Goal: Task Accomplishment & Management: Manage account settings

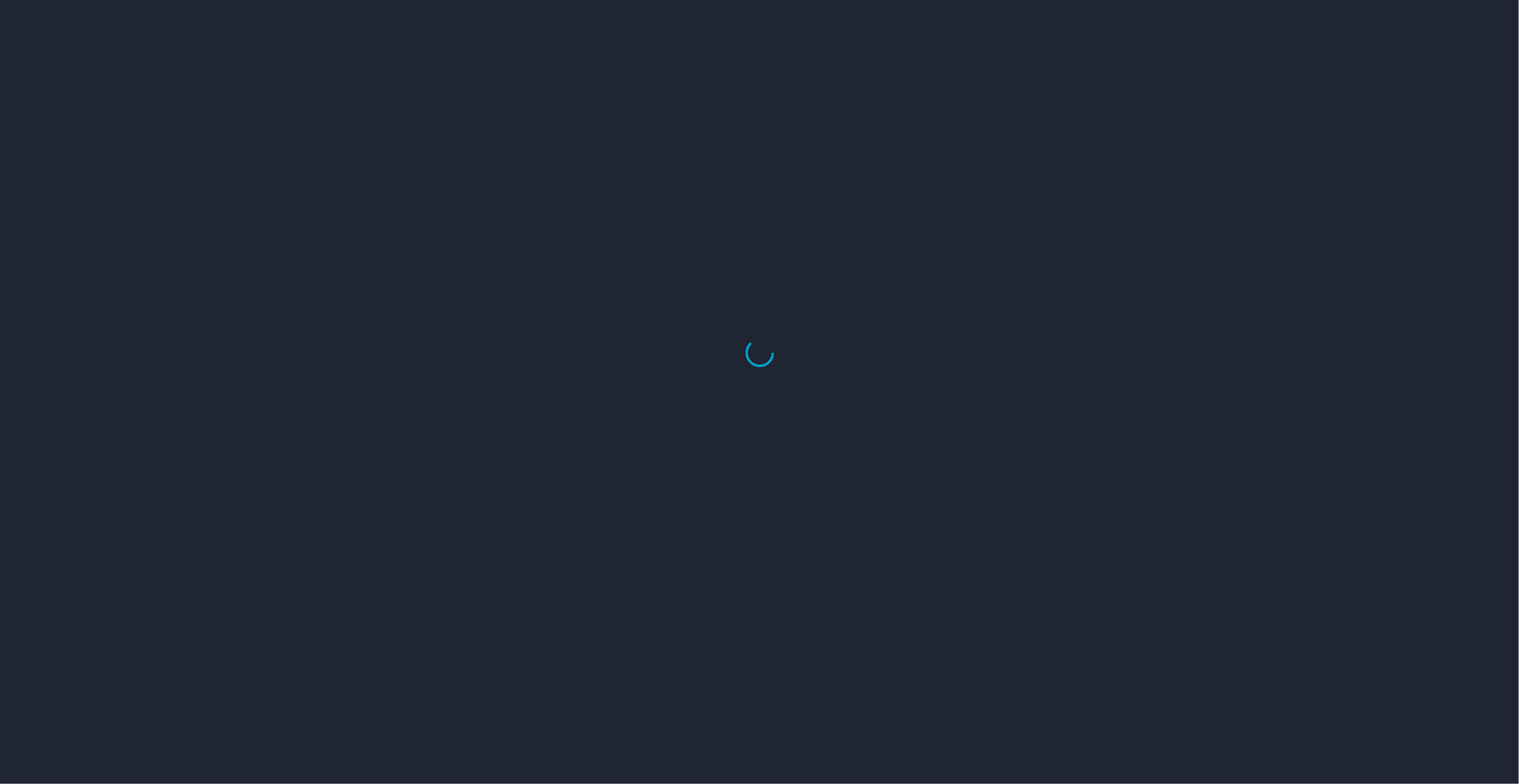
select select "US"
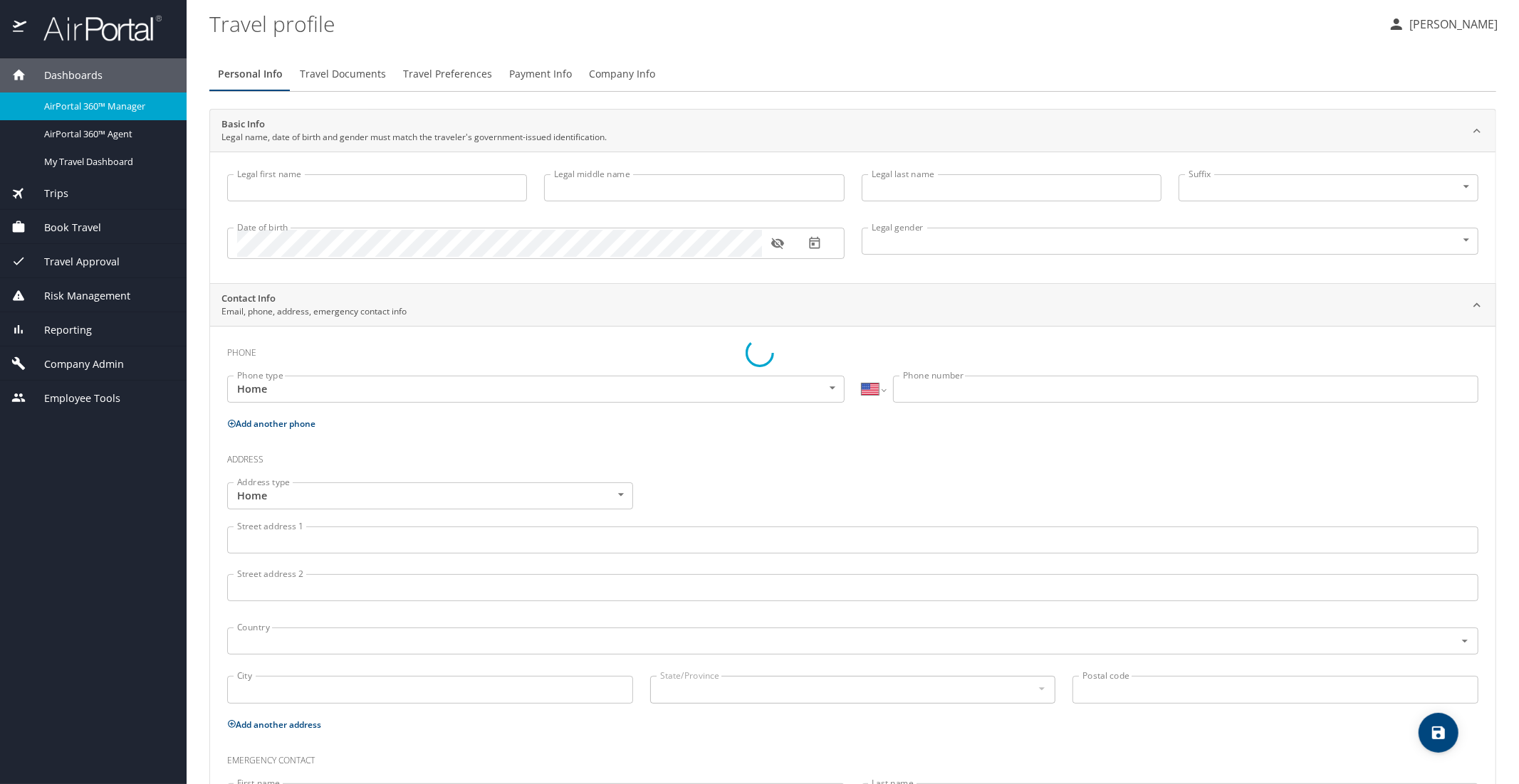
type input "Luke"
type input "Crismon"
type input "Beachley"
type input "Undisclosed"
type input "Teri"
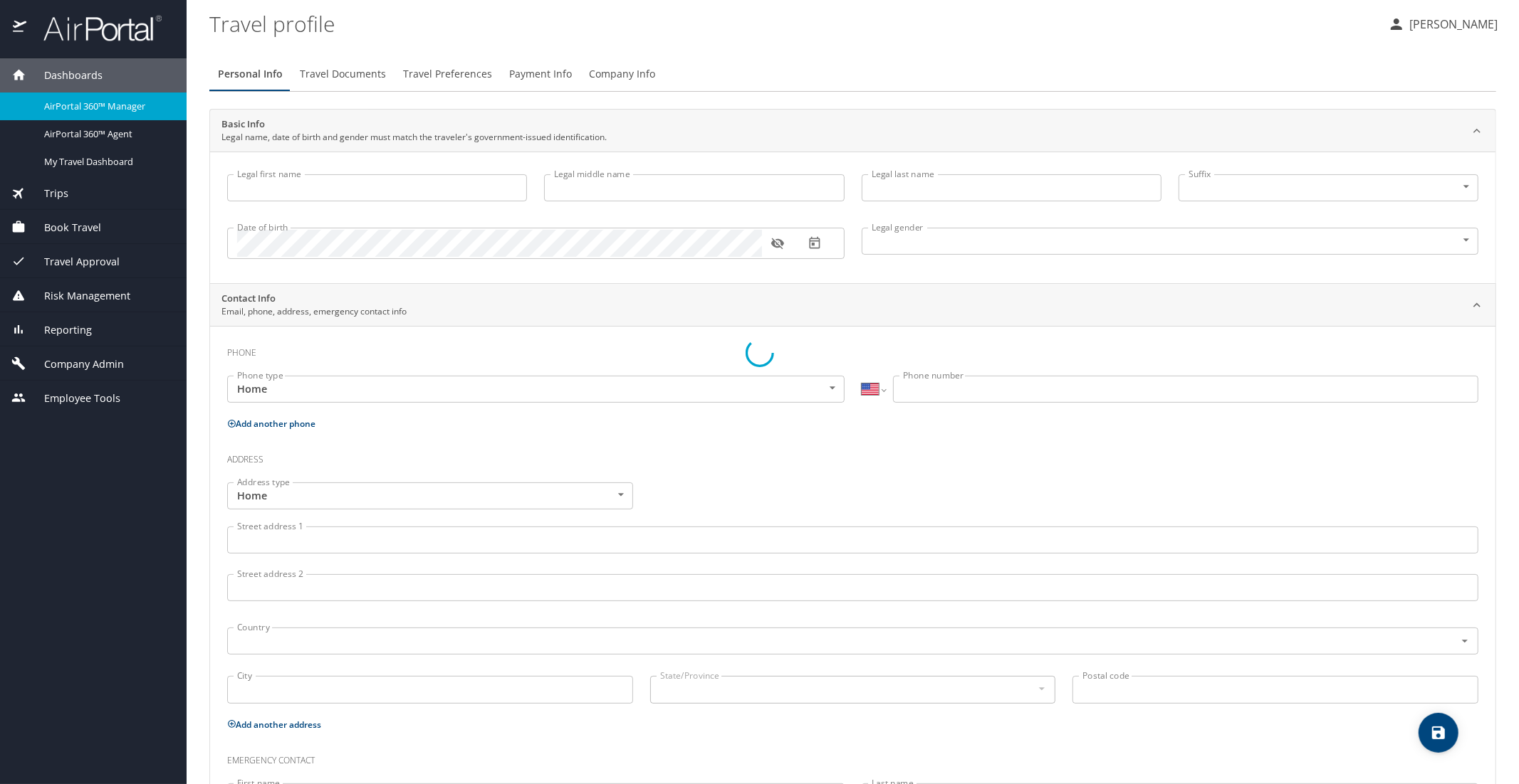
type input "Beachley"
type input "(801) 717-7714"
select select "US"
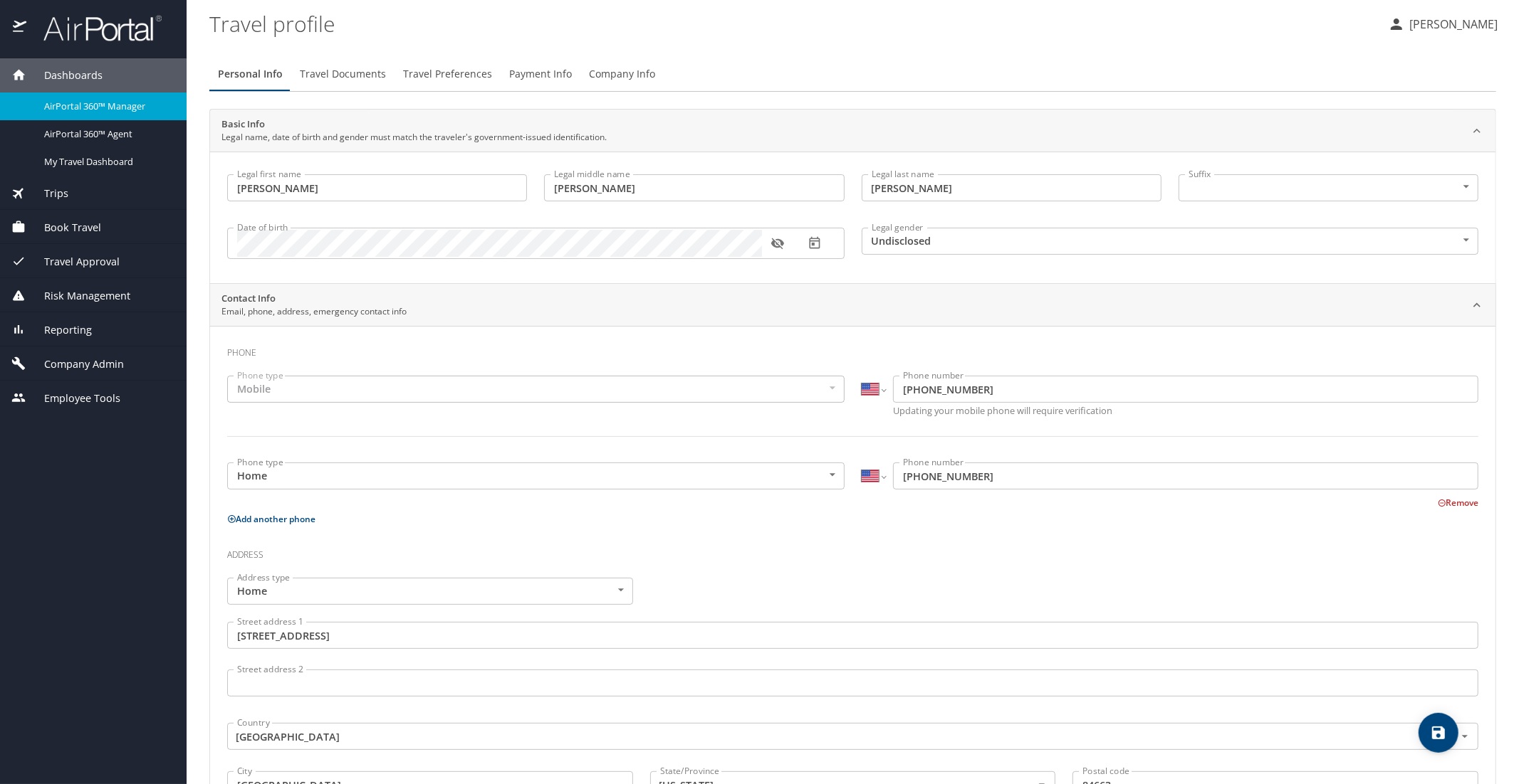
click at [118, 103] on span "AirPortal 360™ Manager" at bounding box center [107, 107] width 125 height 14
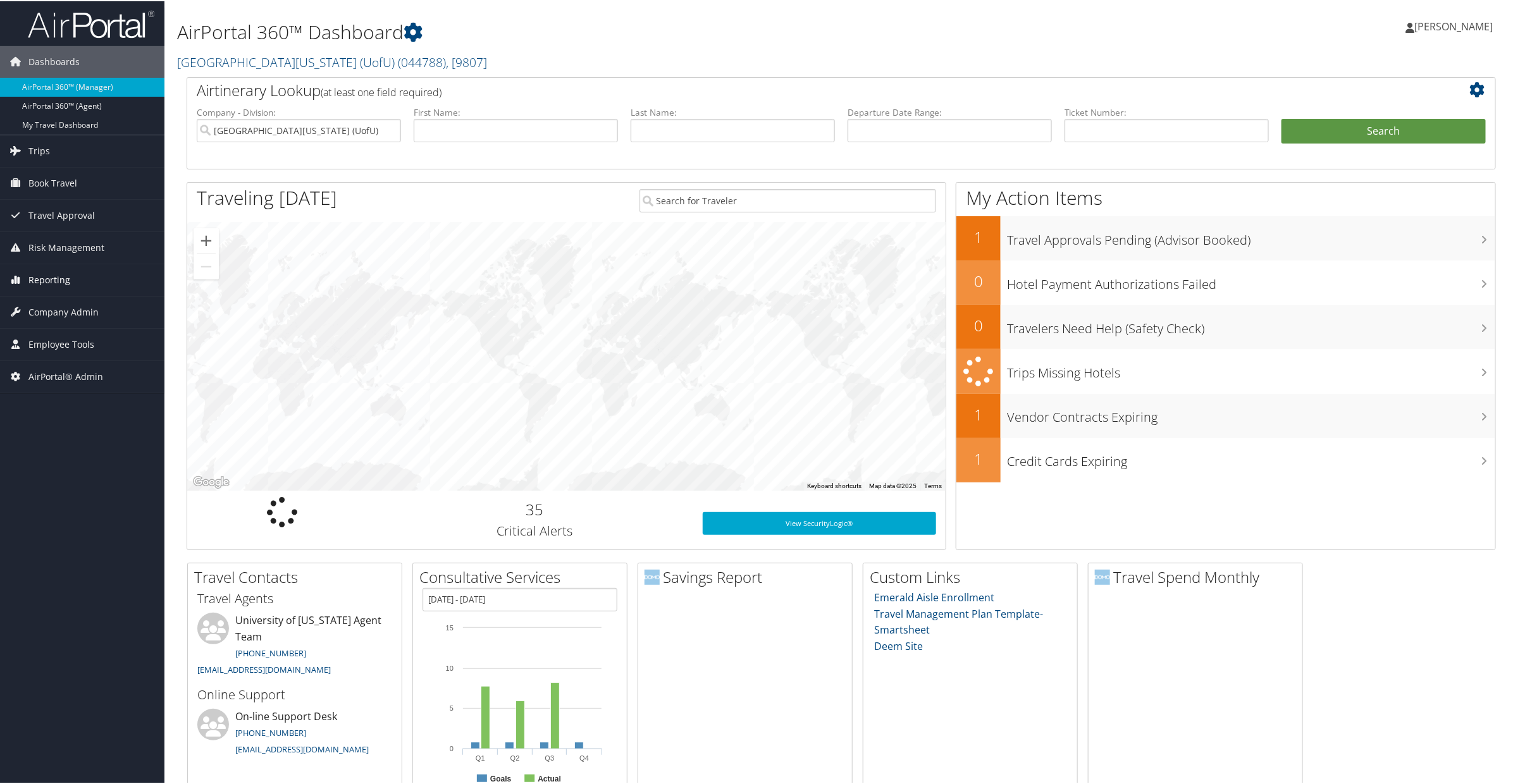
click at [59, 282] on span "Reporting" at bounding box center [50, 279] width 42 height 31
click at [50, 425] on span "Company Admin" at bounding box center [63, 425] width 70 height 31
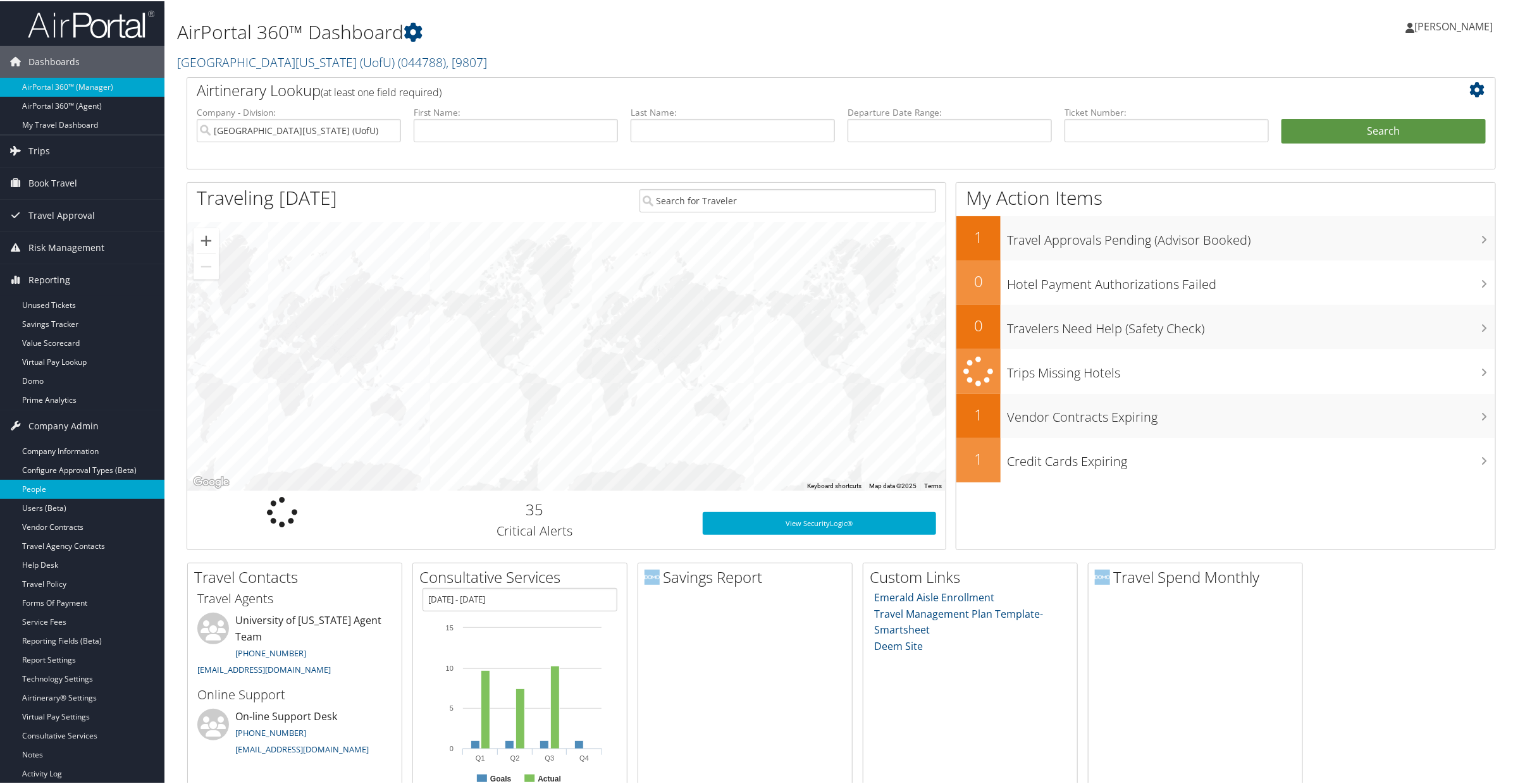
click at [38, 493] on link "People" at bounding box center [82, 488] width 164 height 19
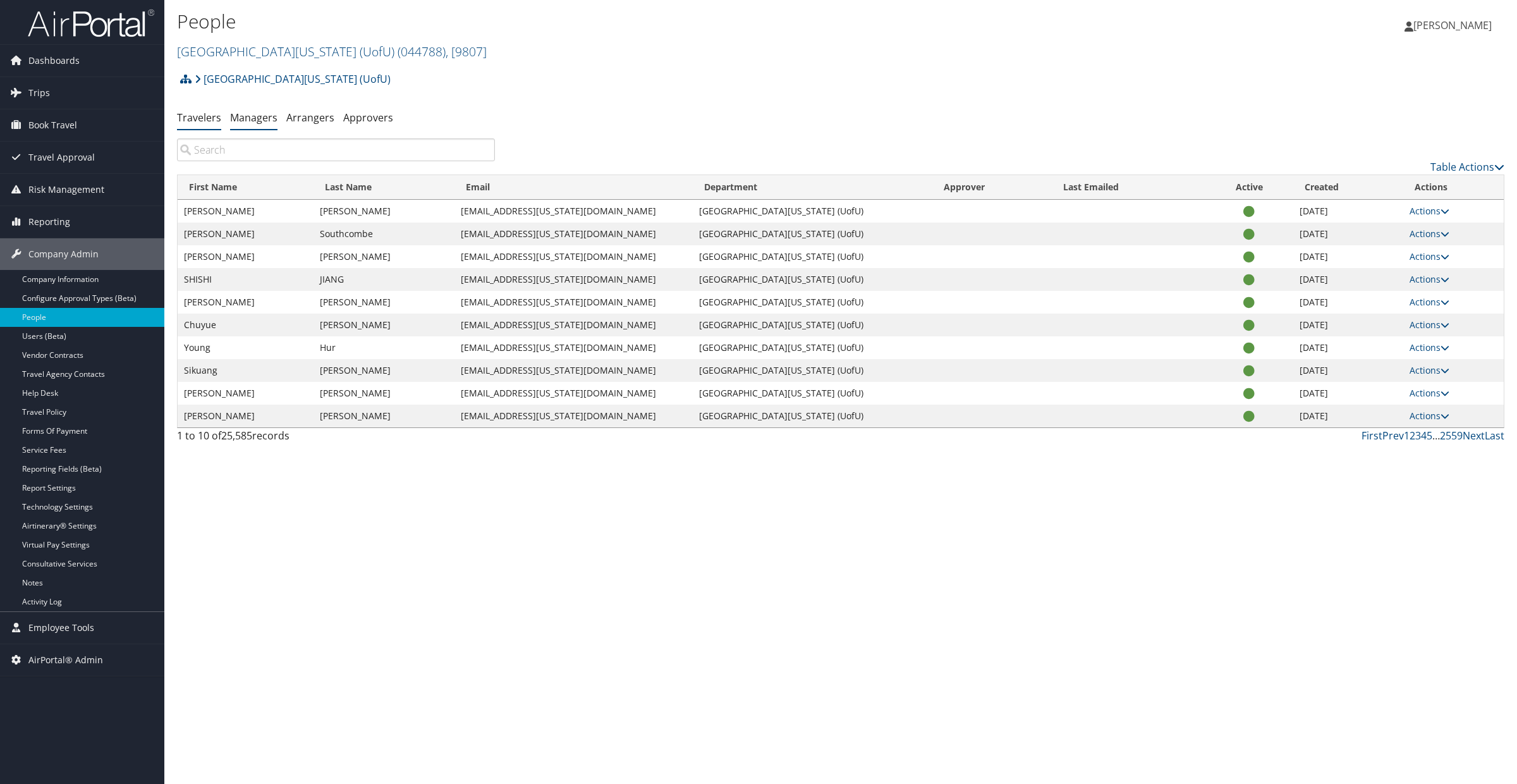
click at [236, 124] on link "Managers" at bounding box center [254, 117] width 48 height 14
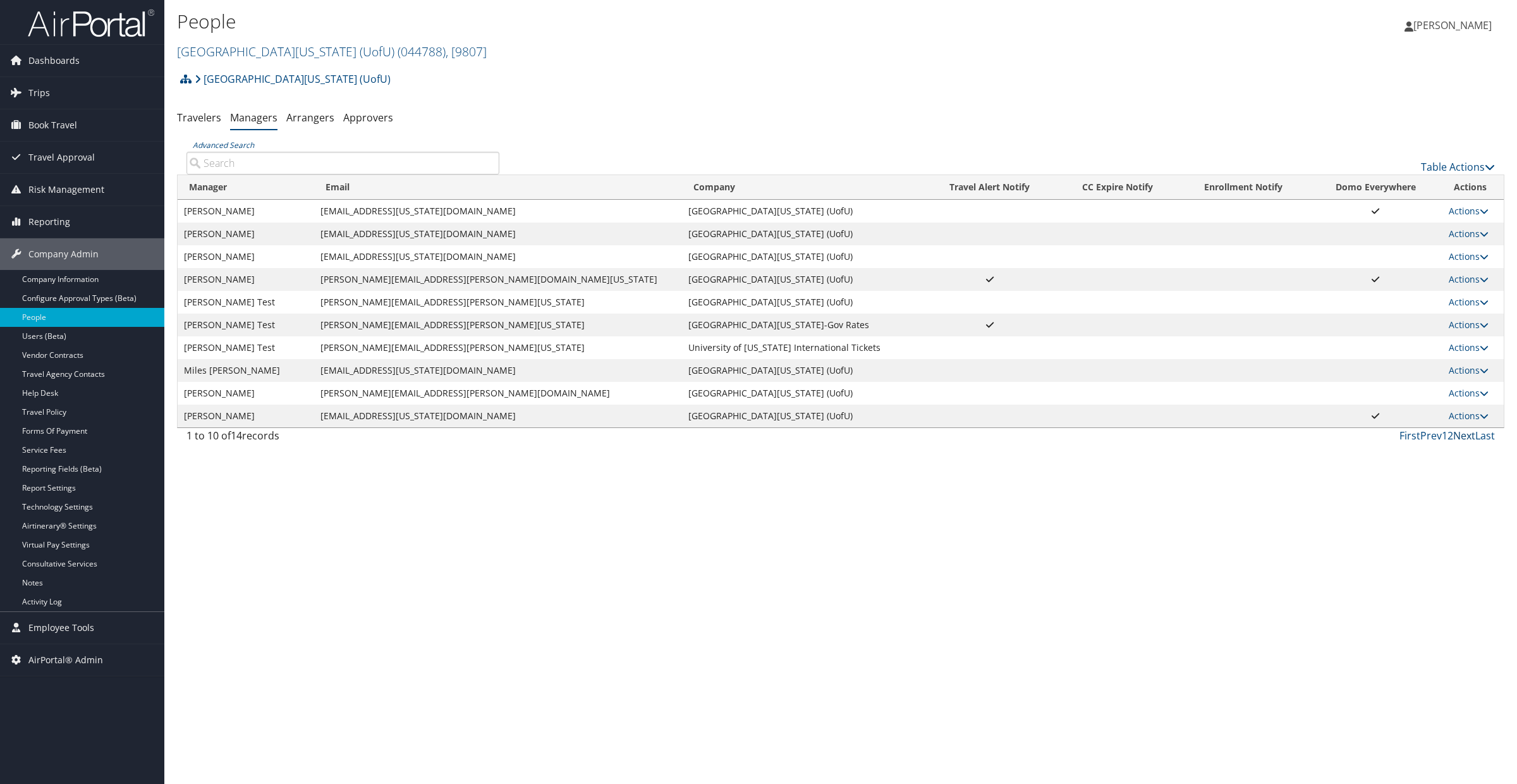
click at [1464, 436] on link "Next" at bounding box center [1464, 435] width 22 height 14
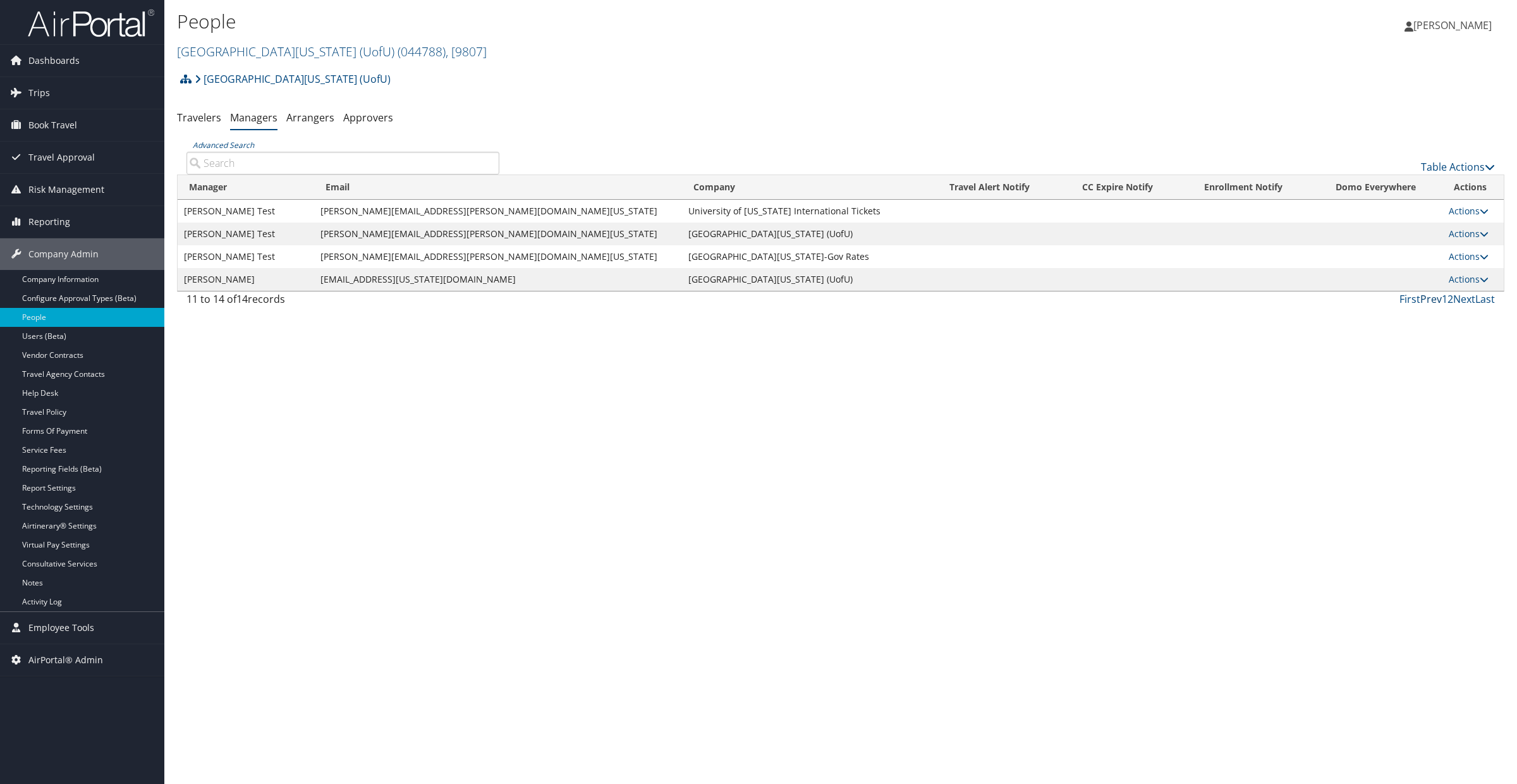
click at [1434, 302] on link "Prev" at bounding box center [1431, 299] width 22 height 14
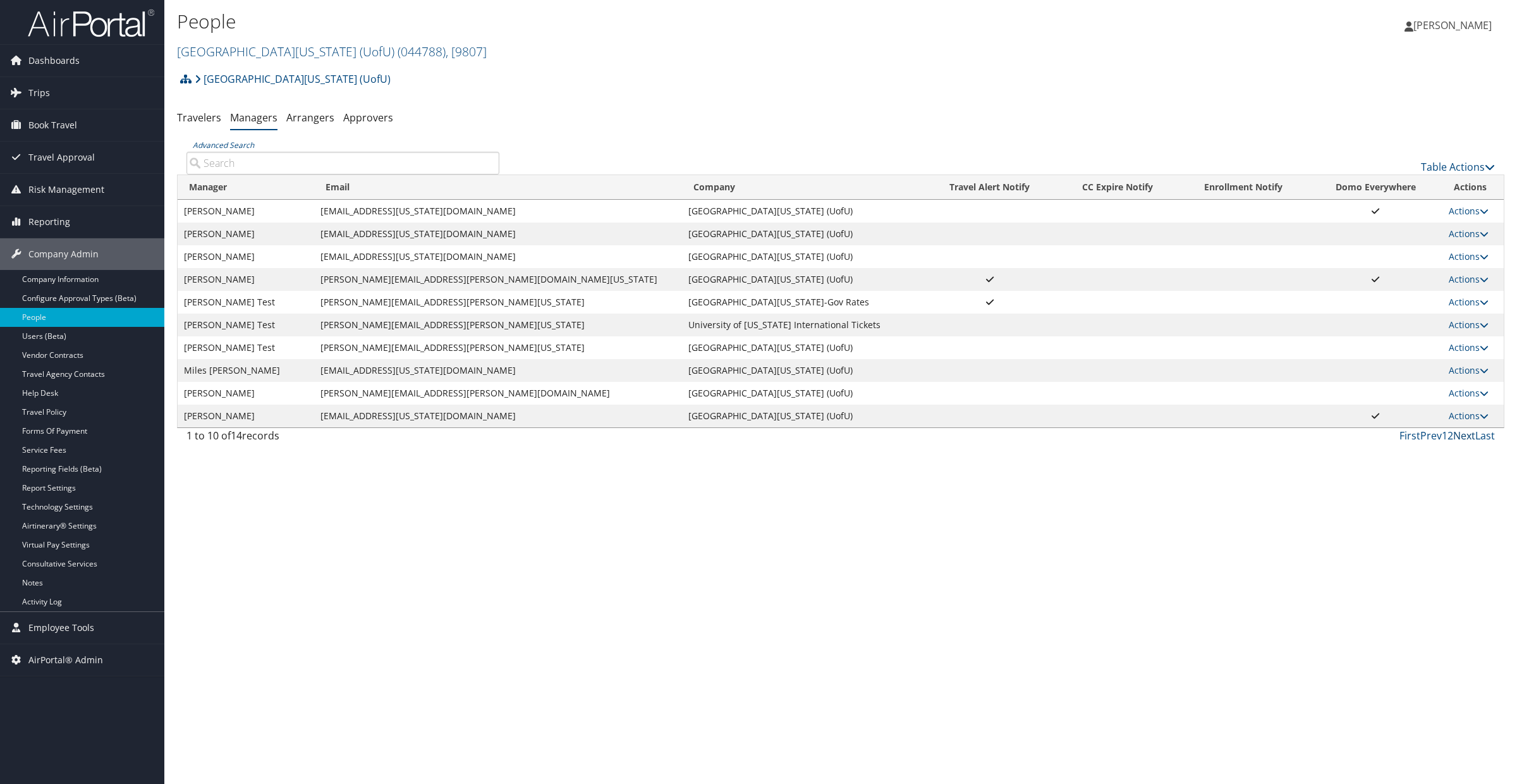
click at [1465, 435] on link "Next" at bounding box center [1464, 435] width 22 height 14
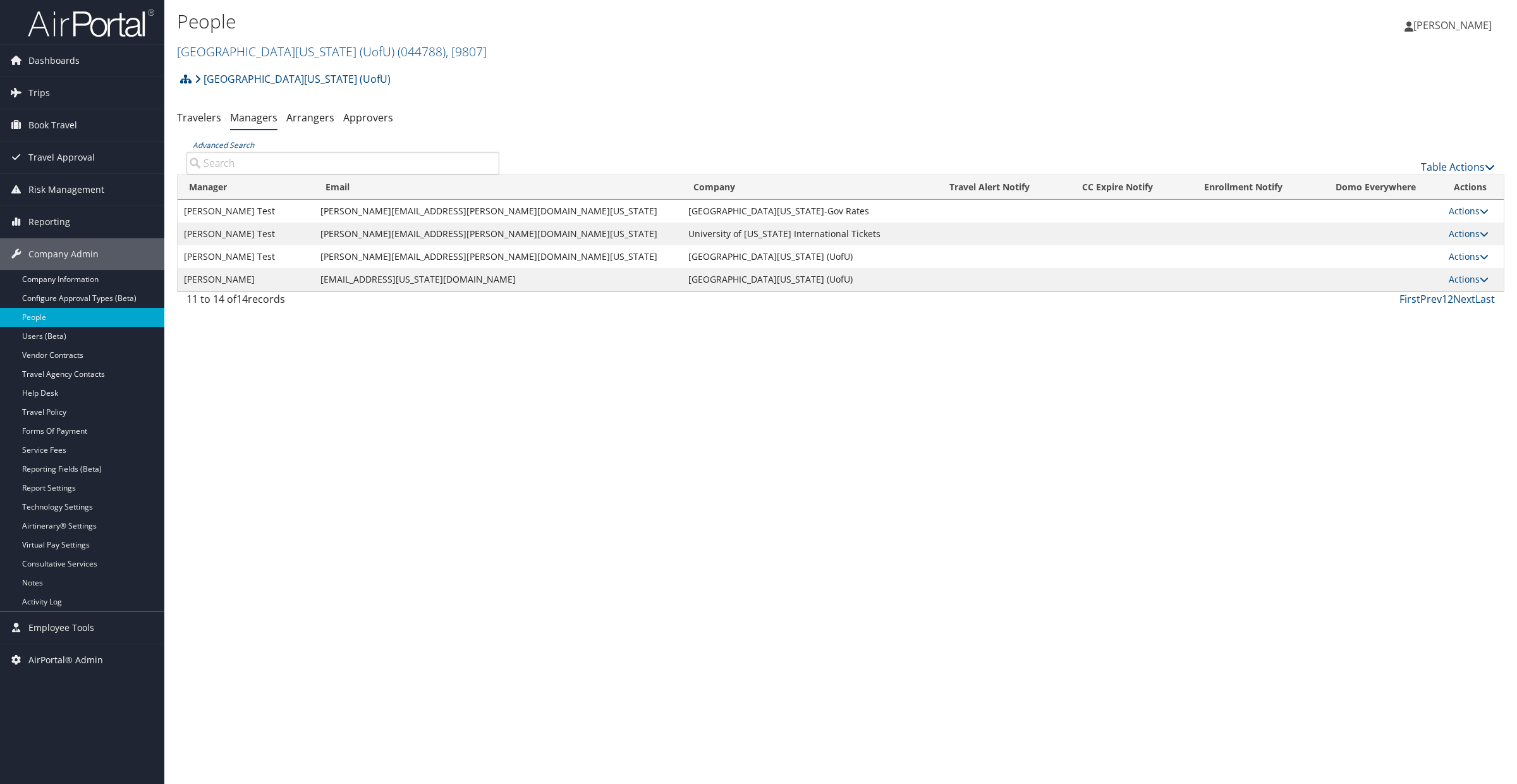
click at [1428, 299] on link "Prev" at bounding box center [1431, 299] width 22 height 14
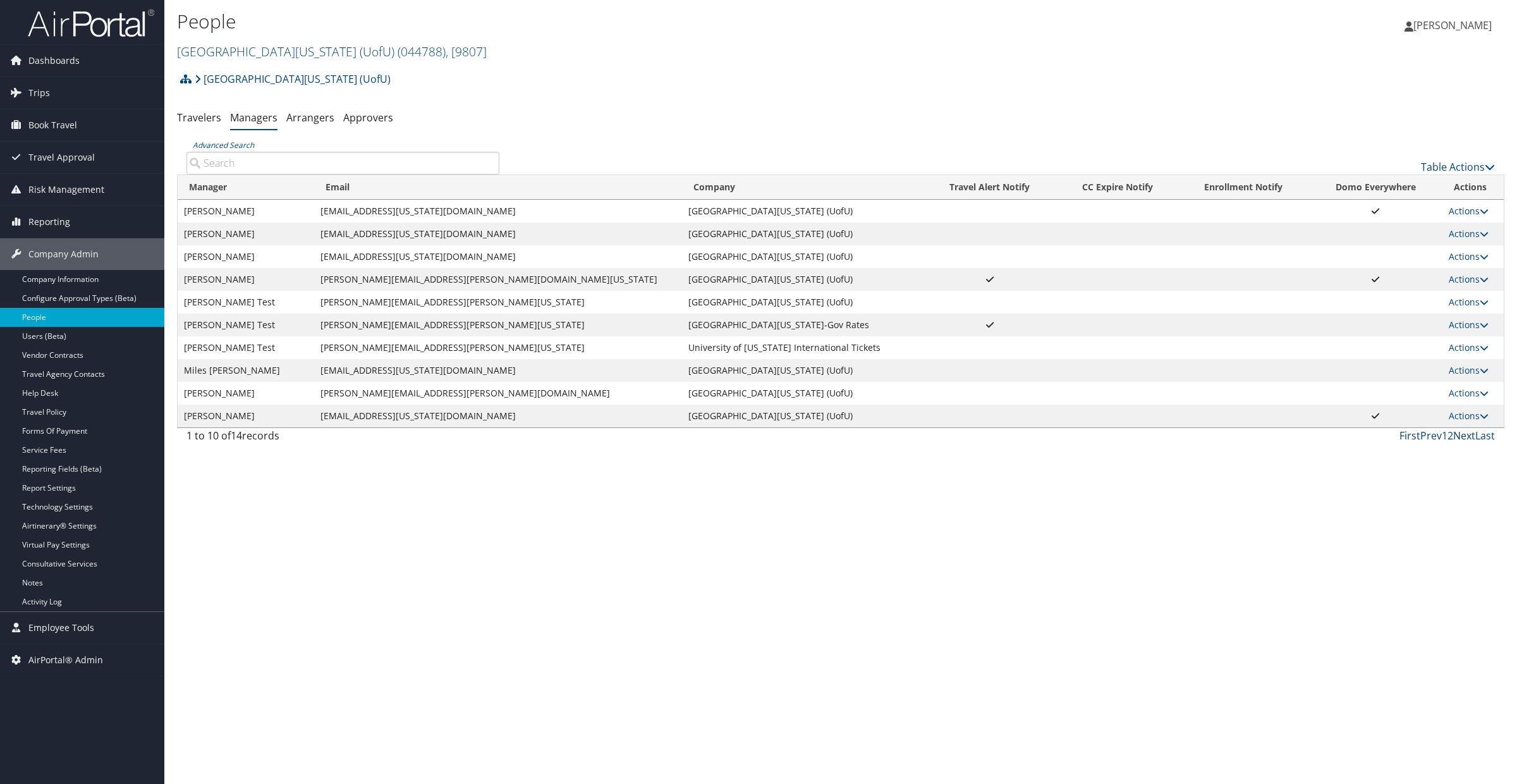
click at [1465, 435] on link "Next" at bounding box center [1464, 435] width 22 height 14
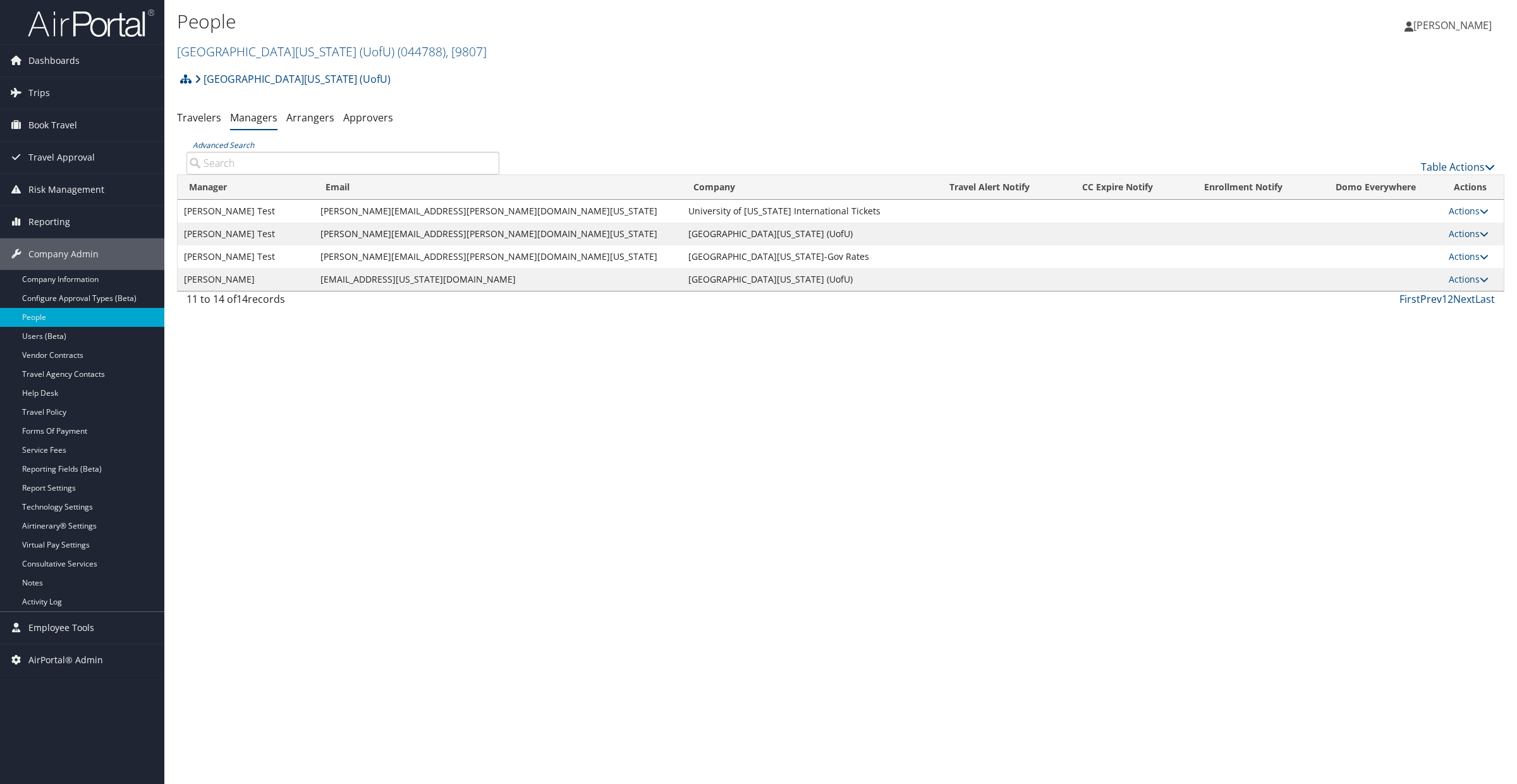
click at [1430, 297] on link "Prev" at bounding box center [1431, 299] width 22 height 14
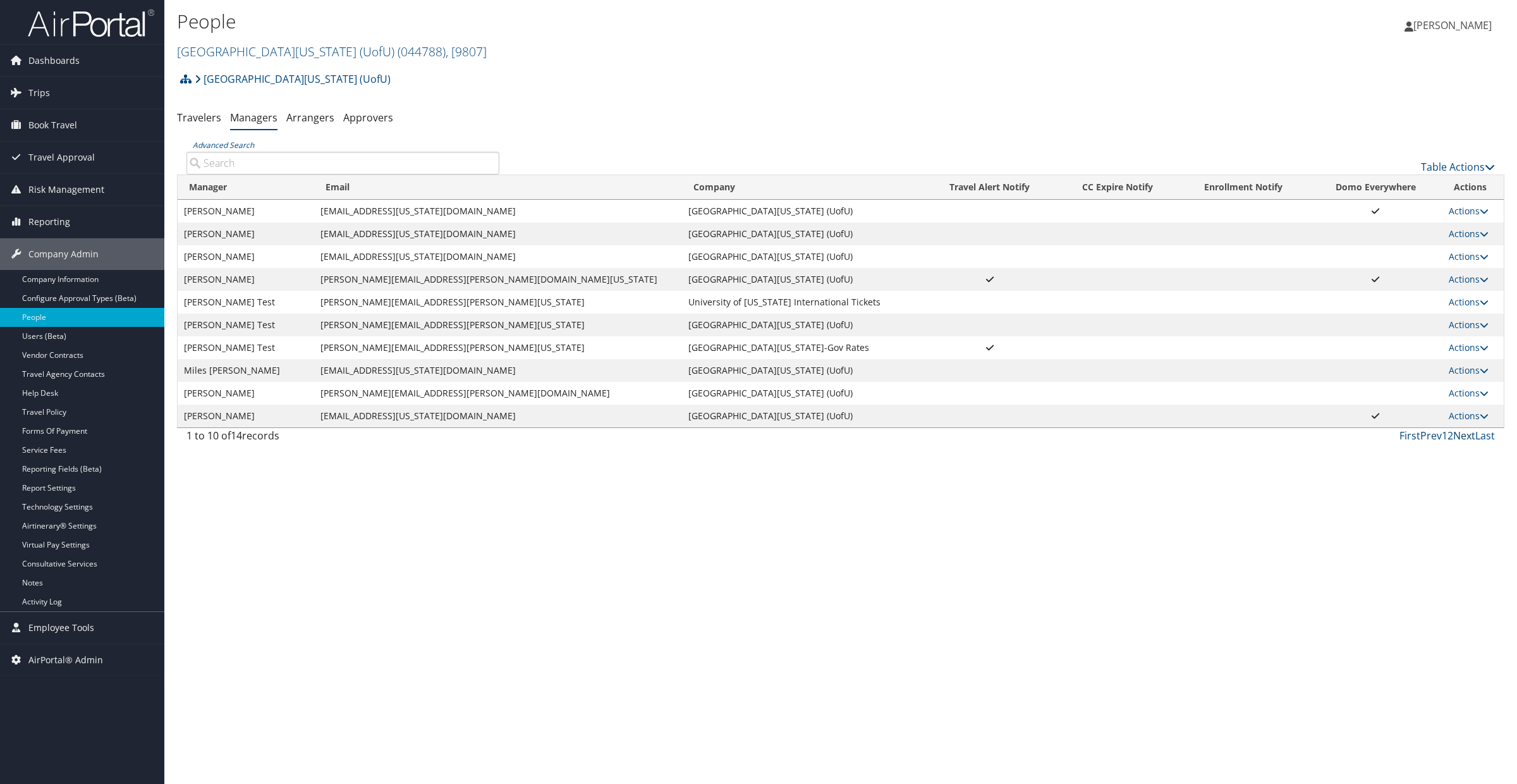
click at [1467, 435] on link "Next" at bounding box center [1464, 435] width 22 height 14
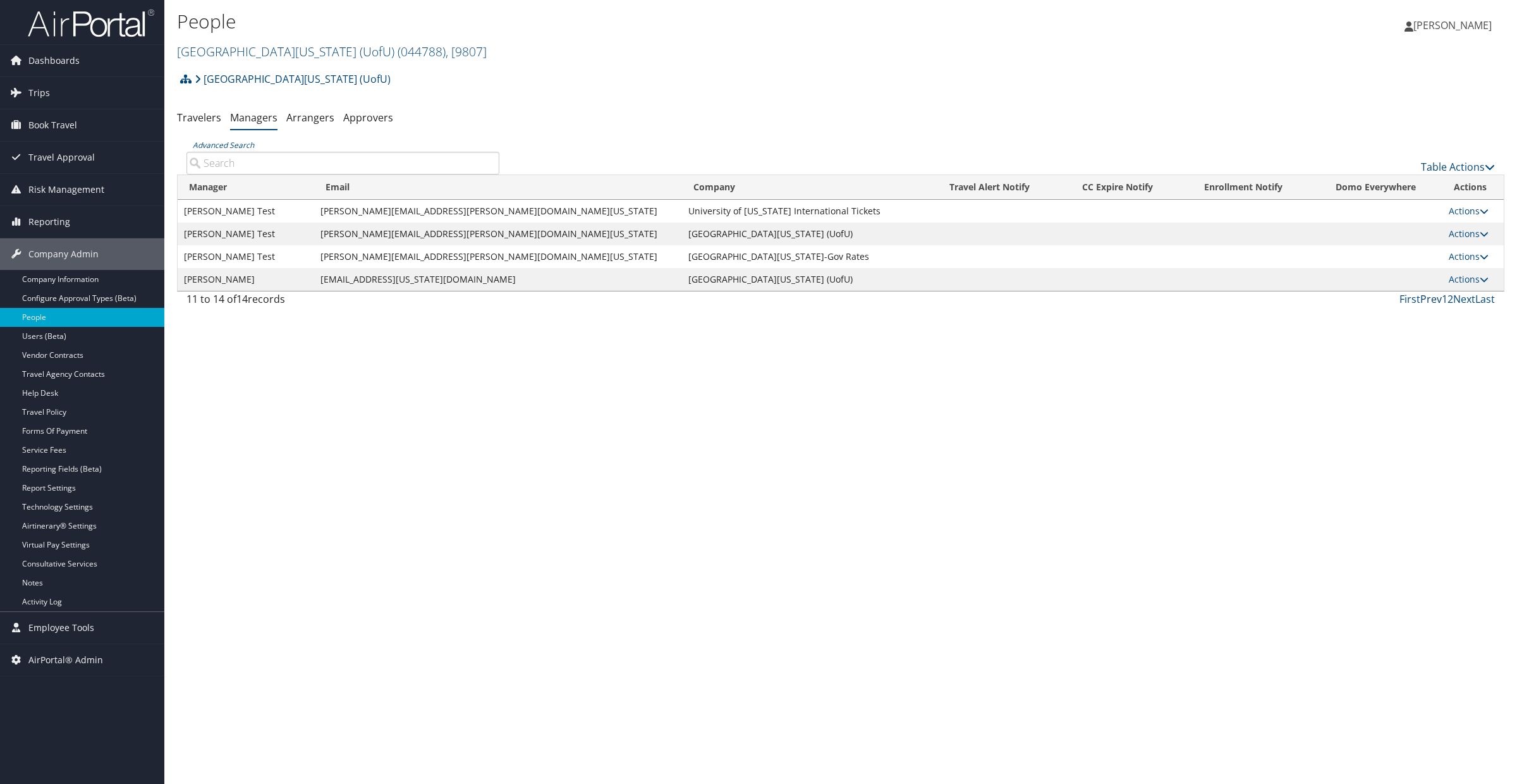
click at [1433, 301] on link "Prev" at bounding box center [1431, 299] width 22 height 14
